Goal: Transaction & Acquisition: Purchase product/service

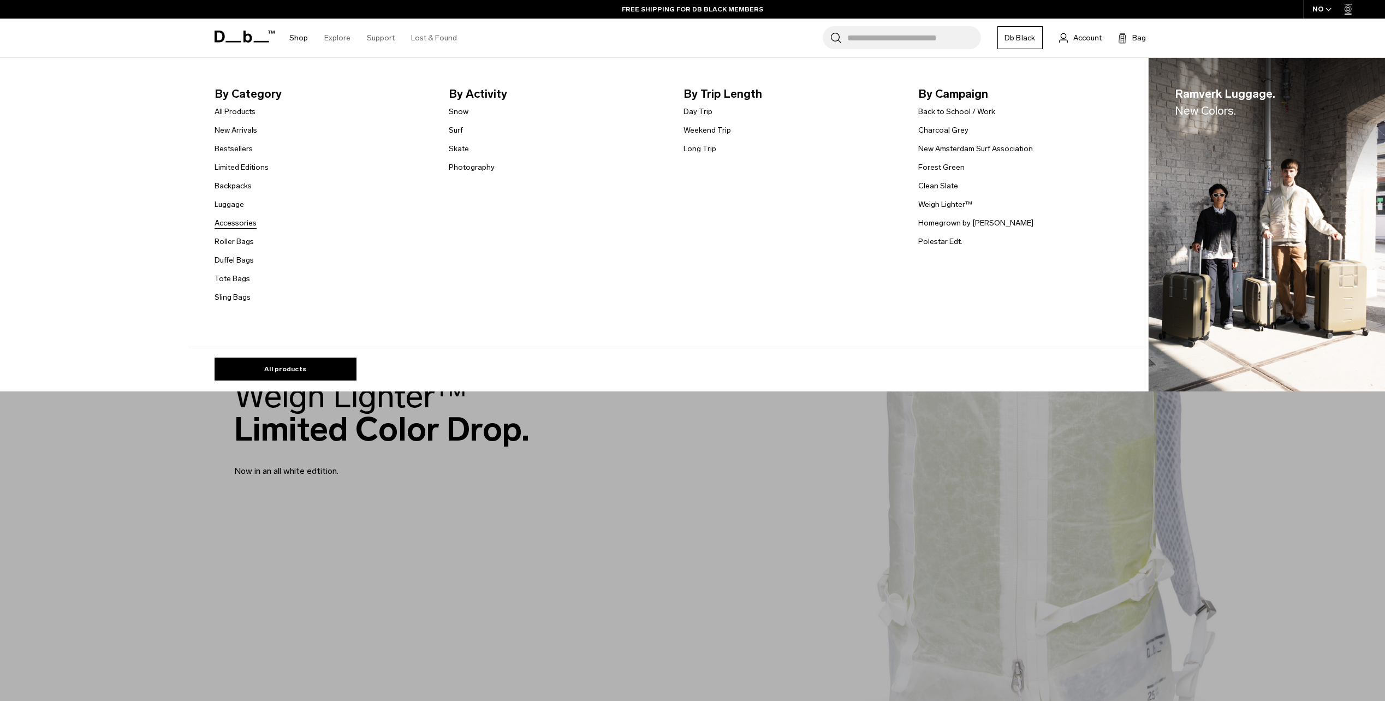
click at [236, 222] on link "Accessories" at bounding box center [236, 222] width 42 height 11
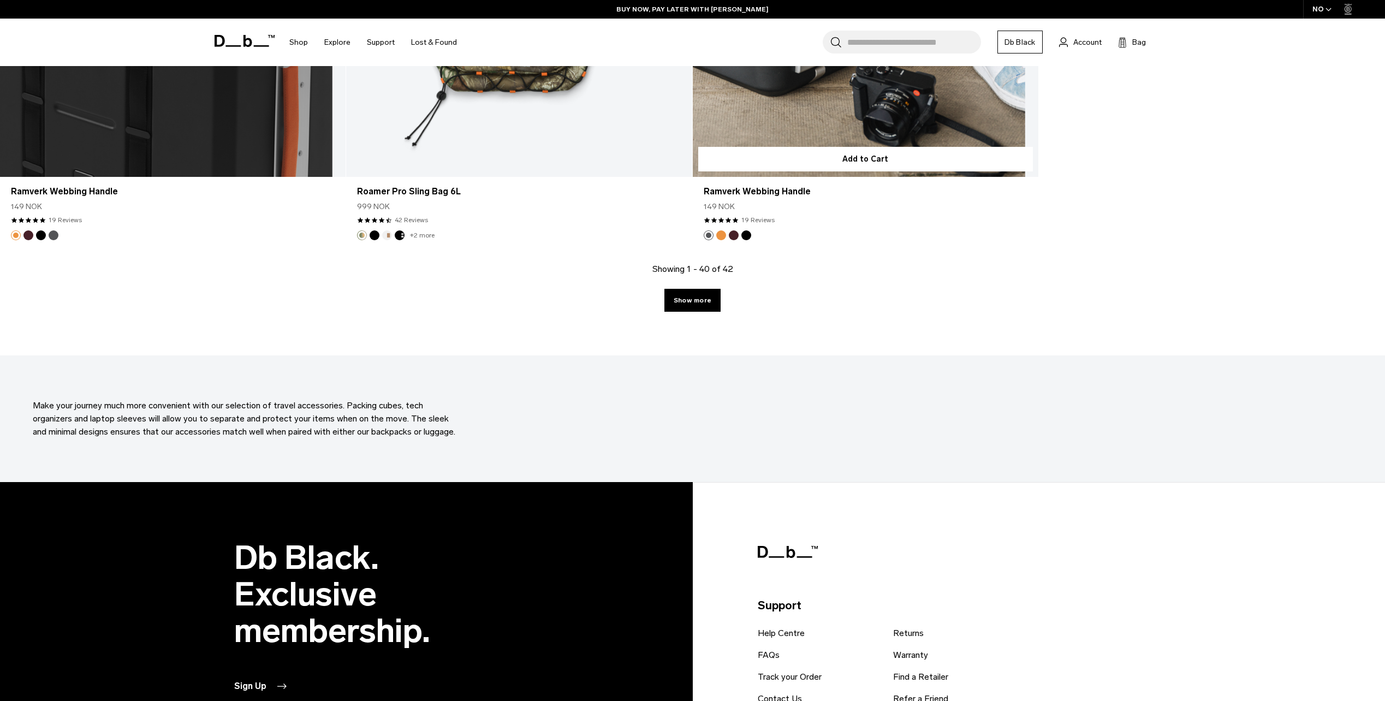
scroll to position [5295, 0]
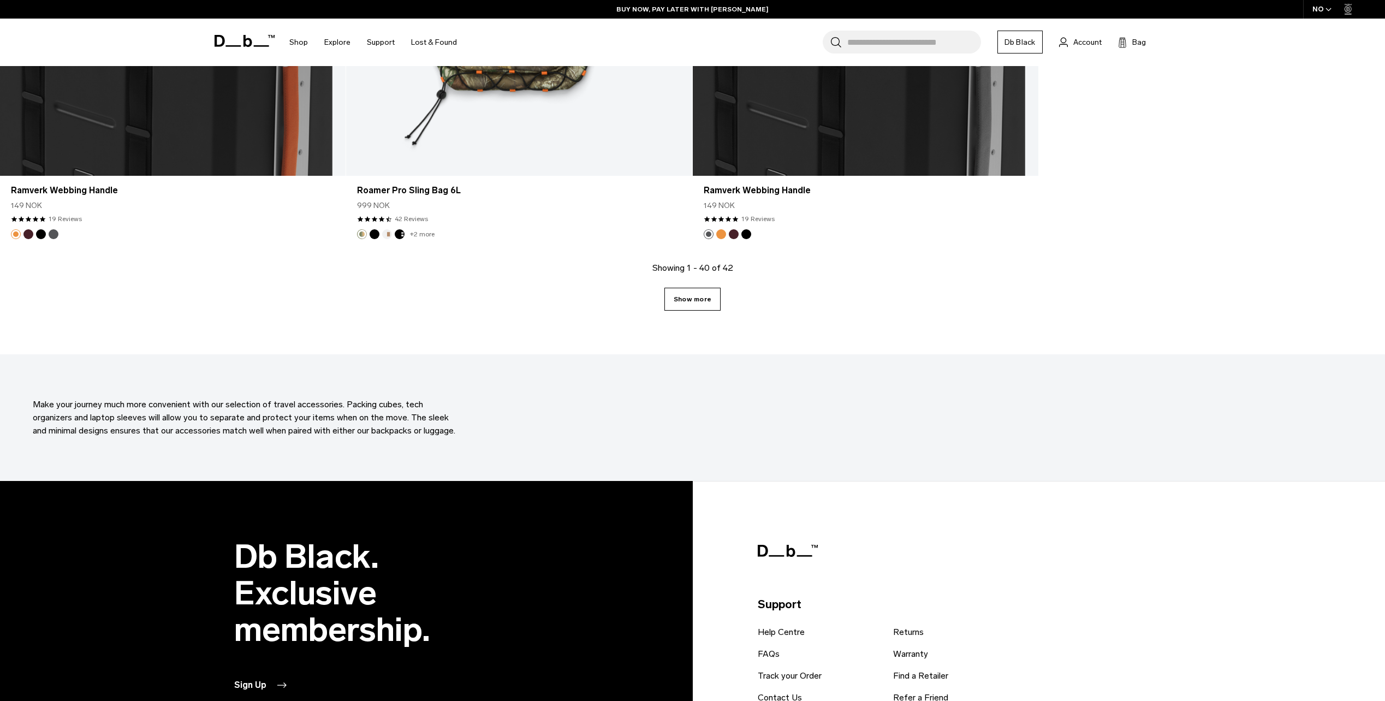
click at [702, 295] on link "Show more" at bounding box center [692, 299] width 56 height 23
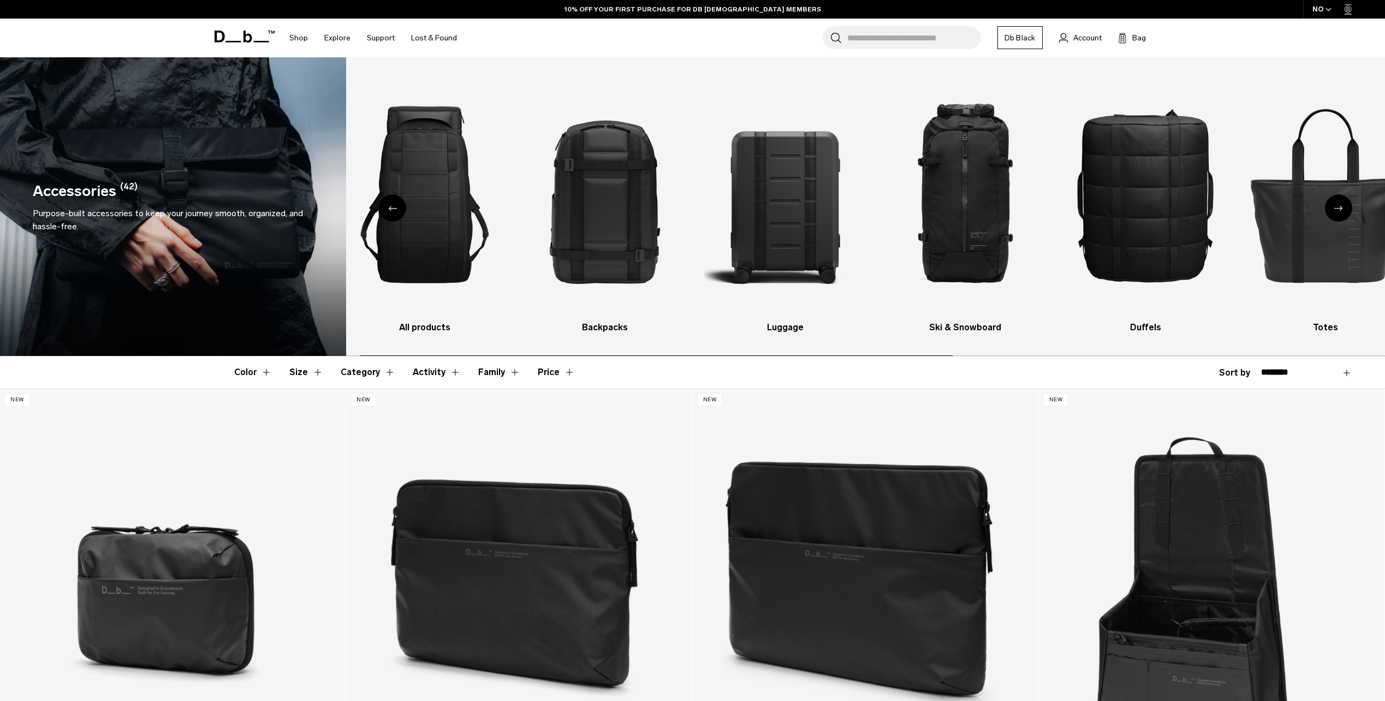
click at [1384, 212] on html "Skip to content BUY NOW, PAY LATER WITH KLARNA 10% OFF YOUR FIRST PURCHASE FOR …" at bounding box center [692, 350] width 1385 height 701
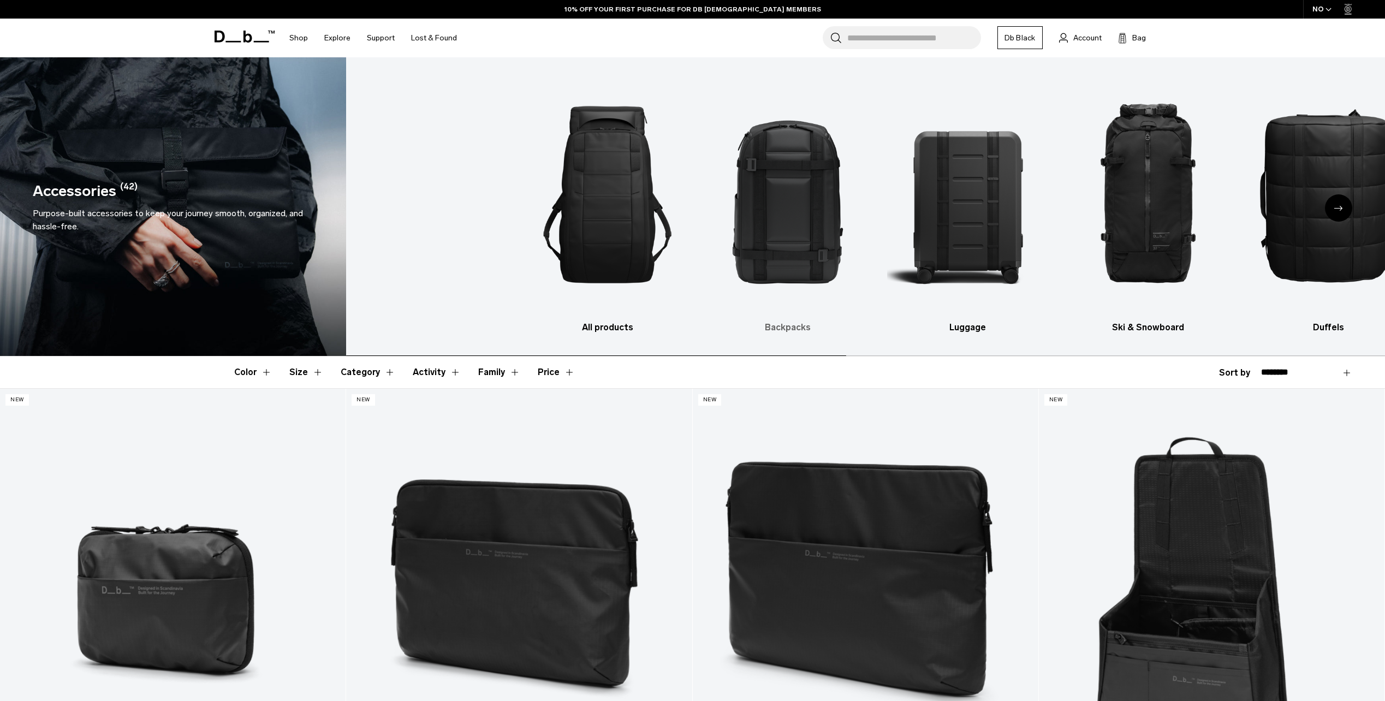
click at [1174, 246] on ul "All products Backpacks Luggage Ski & Snowboard Duffels Totes Slings Surf Skate …" at bounding box center [1035, 204] width 1017 height 260
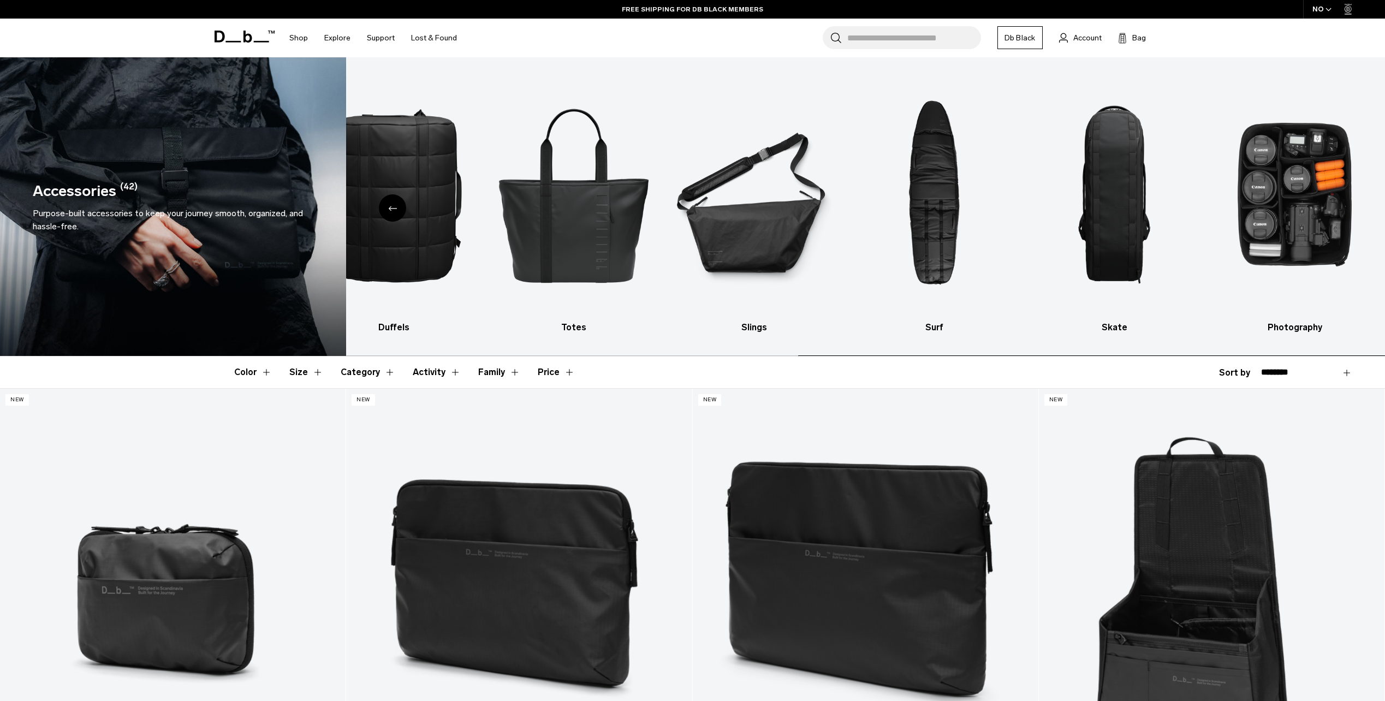
click at [447, 263] on ul "All products Backpacks Luggage Ski & Snowboard Duffels Totes Slings Surf Skate …" at bounding box center [100, 204] width 1017 height 260
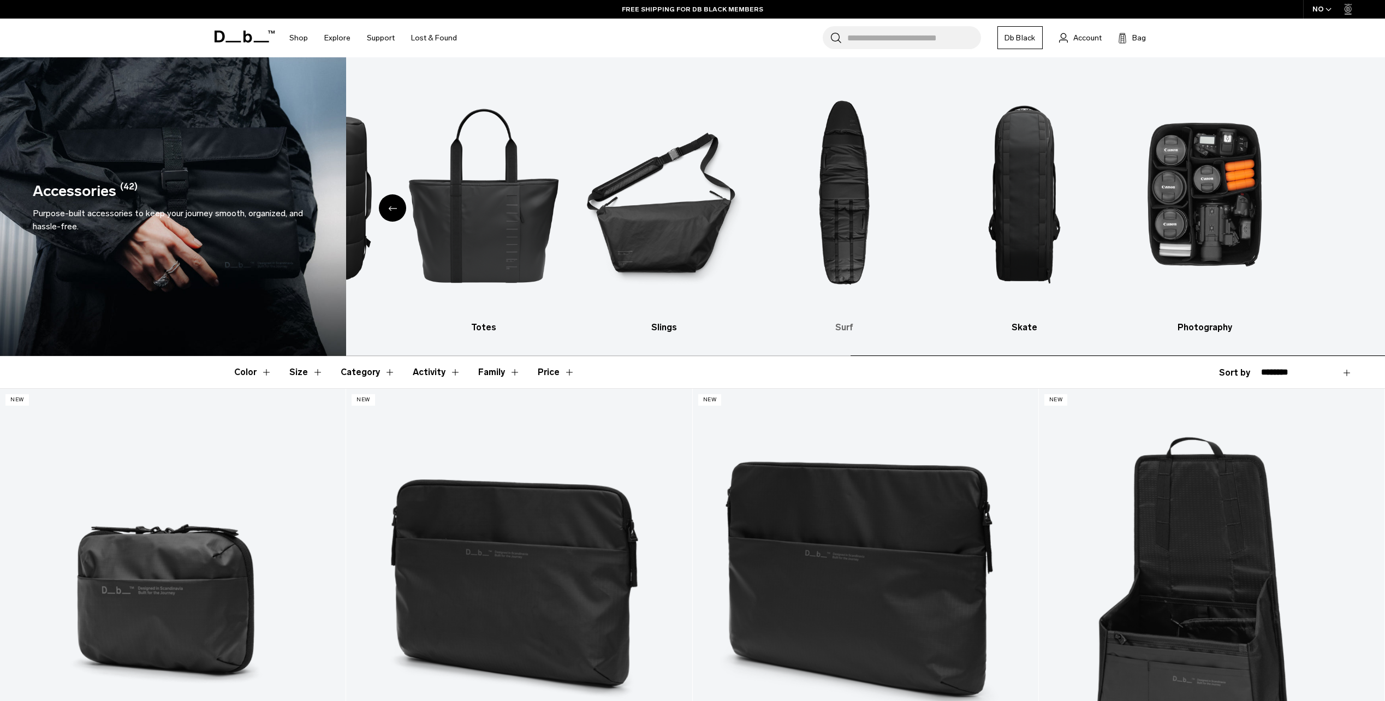
click at [520, 270] on ul "All products Backpacks Luggage Ski & Snowboard Duffels Totes Slings Surf Skate …" at bounding box center [11, 204] width 1017 height 260
